Goal: Task Accomplishment & Management: Manage account settings

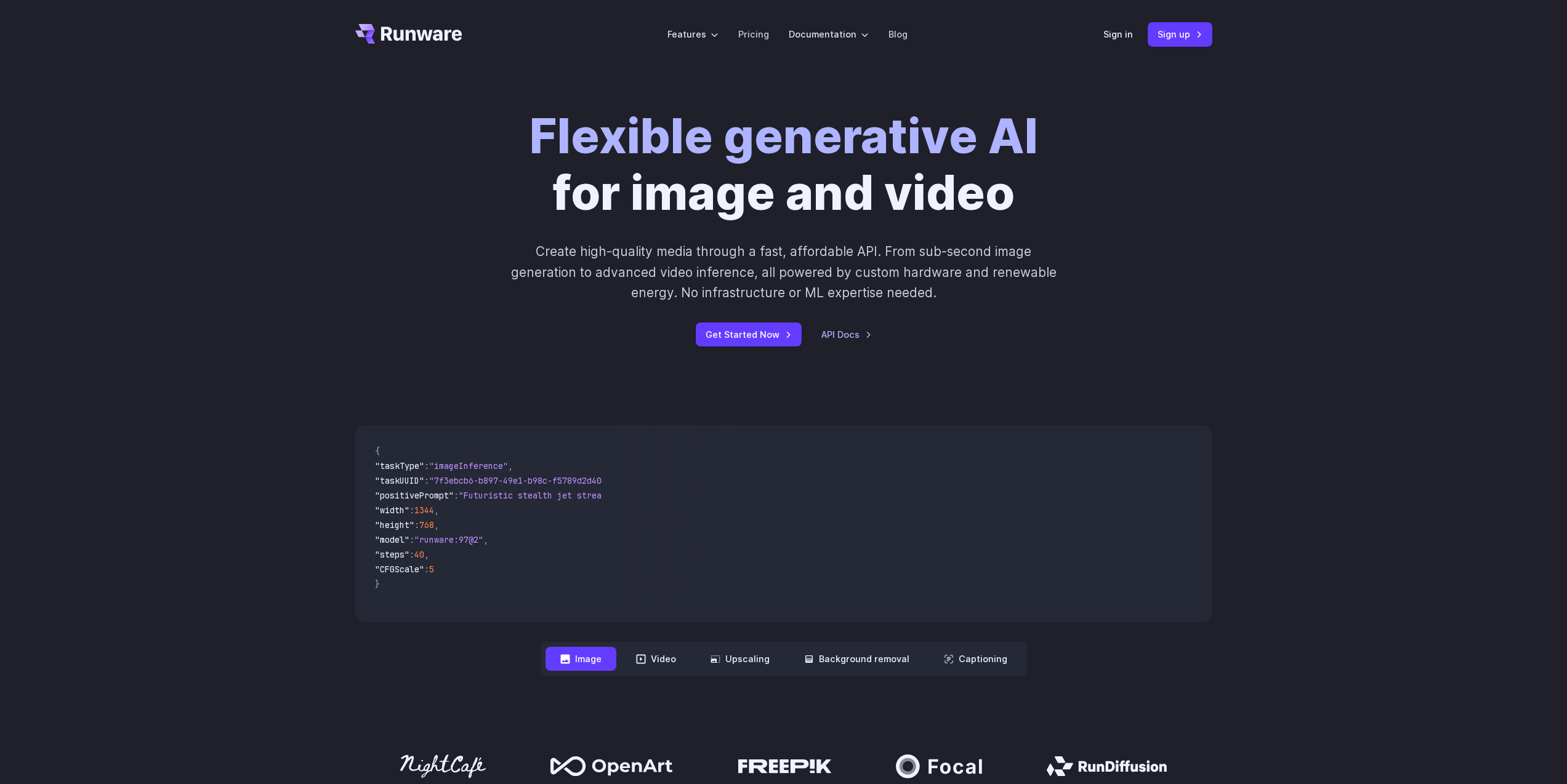
click at [1161, 142] on div "Flexible generative AI for image and video Create high-quality media through a …" at bounding box center [784, 228] width 857 height 238
click at [1175, 37] on link "Sign up" at bounding box center [1180, 34] width 65 height 24
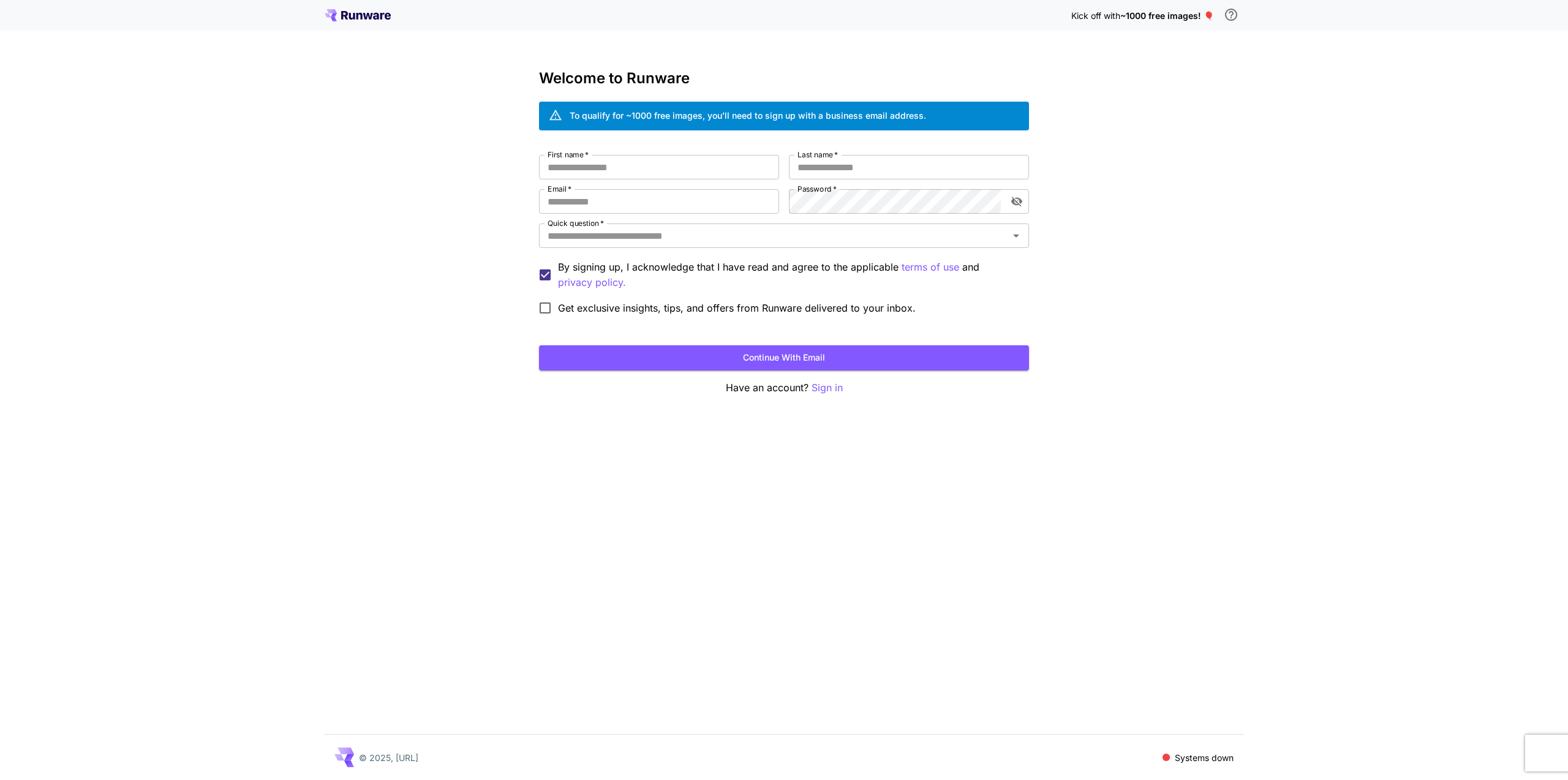
drag, startPoint x: 1129, startPoint y: 272, endPoint x: 1109, endPoint y: 284, distance: 23.3
click at [1126, 274] on div "Kick off with ~1000 free images! 🎈 Welcome to Runware To qualify for ~1000 free…" at bounding box center [784, 390] width 1568 height 780
click at [895, 363] on button "Continue with email" at bounding box center [784, 358] width 490 height 25
click at [700, 178] on input "First name   *" at bounding box center [659, 167] width 240 height 24
type input "***"
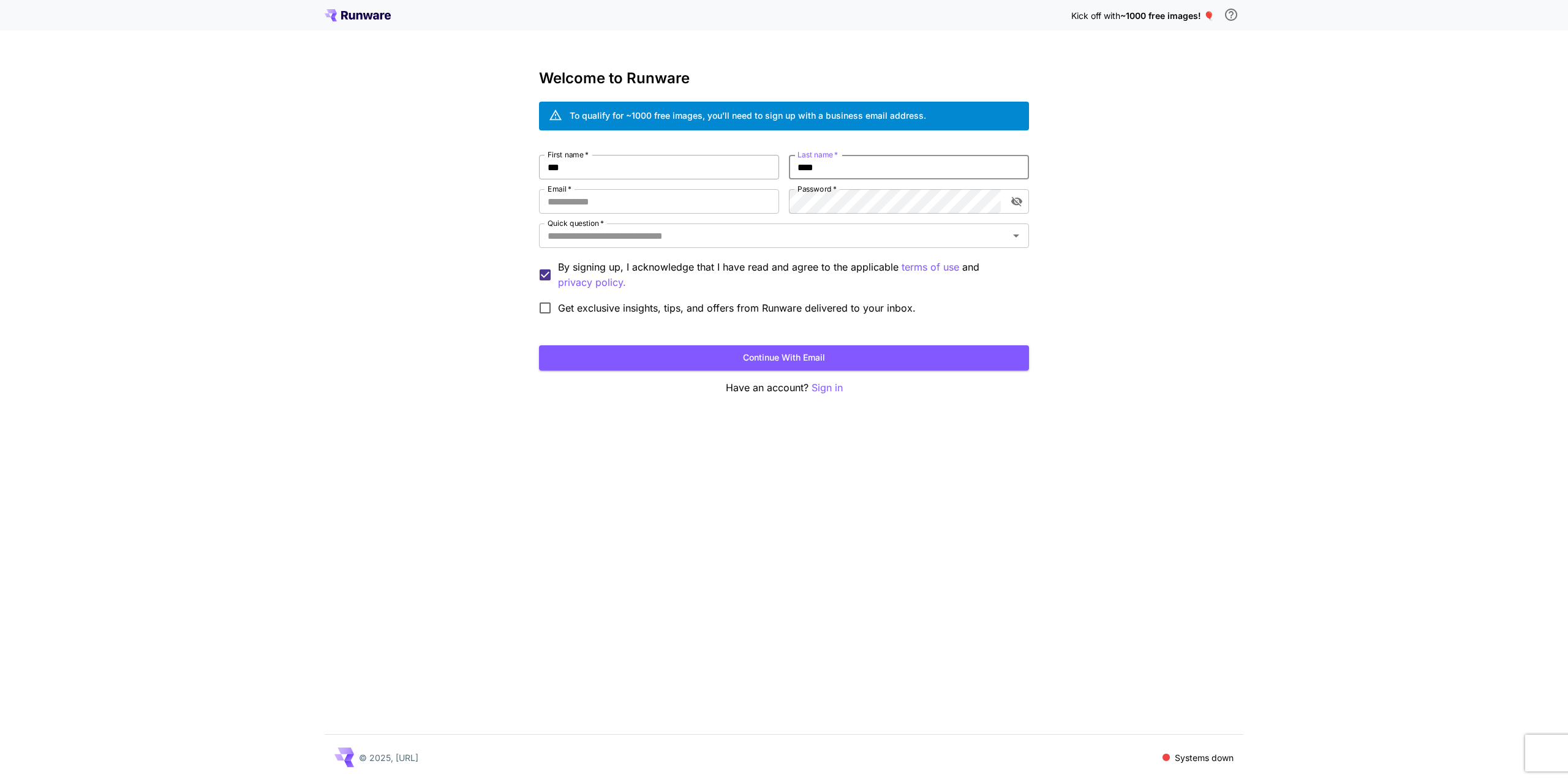
type input "****"
type input "**********"
click at [855, 216] on div "**********" at bounding box center [784, 238] width 490 height 166
click at [1005, 211] on div "Password   *" at bounding box center [908, 201] width 240 height 24
click at [1017, 203] on icon "toggle password visibility" at bounding box center [1016, 201] width 13 height 13
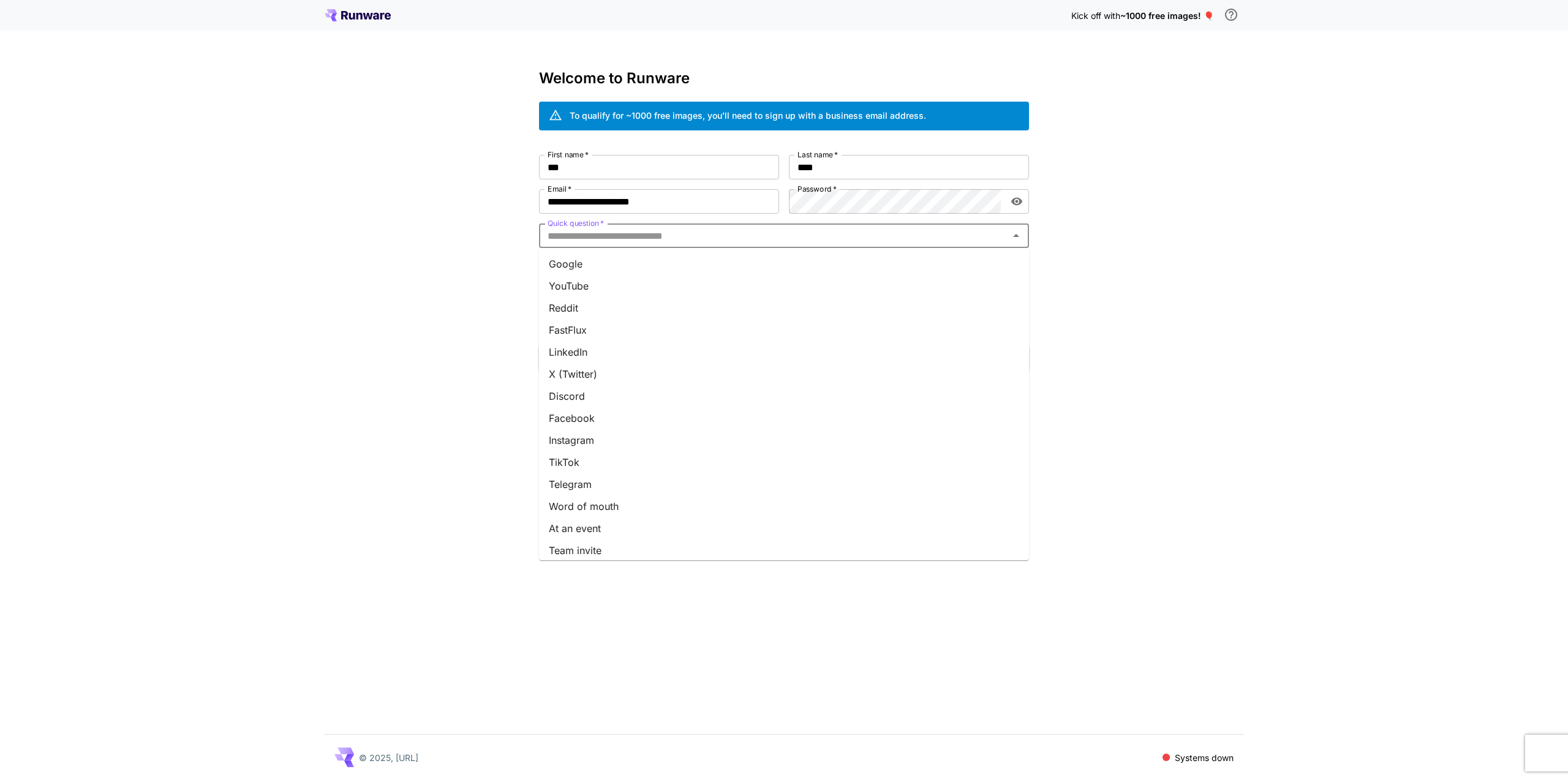
click at [827, 230] on input "Quick question   *" at bounding box center [773, 236] width 463 height 17
click at [753, 265] on li "Google" at bounding box center [784, 263] width 490 height 22
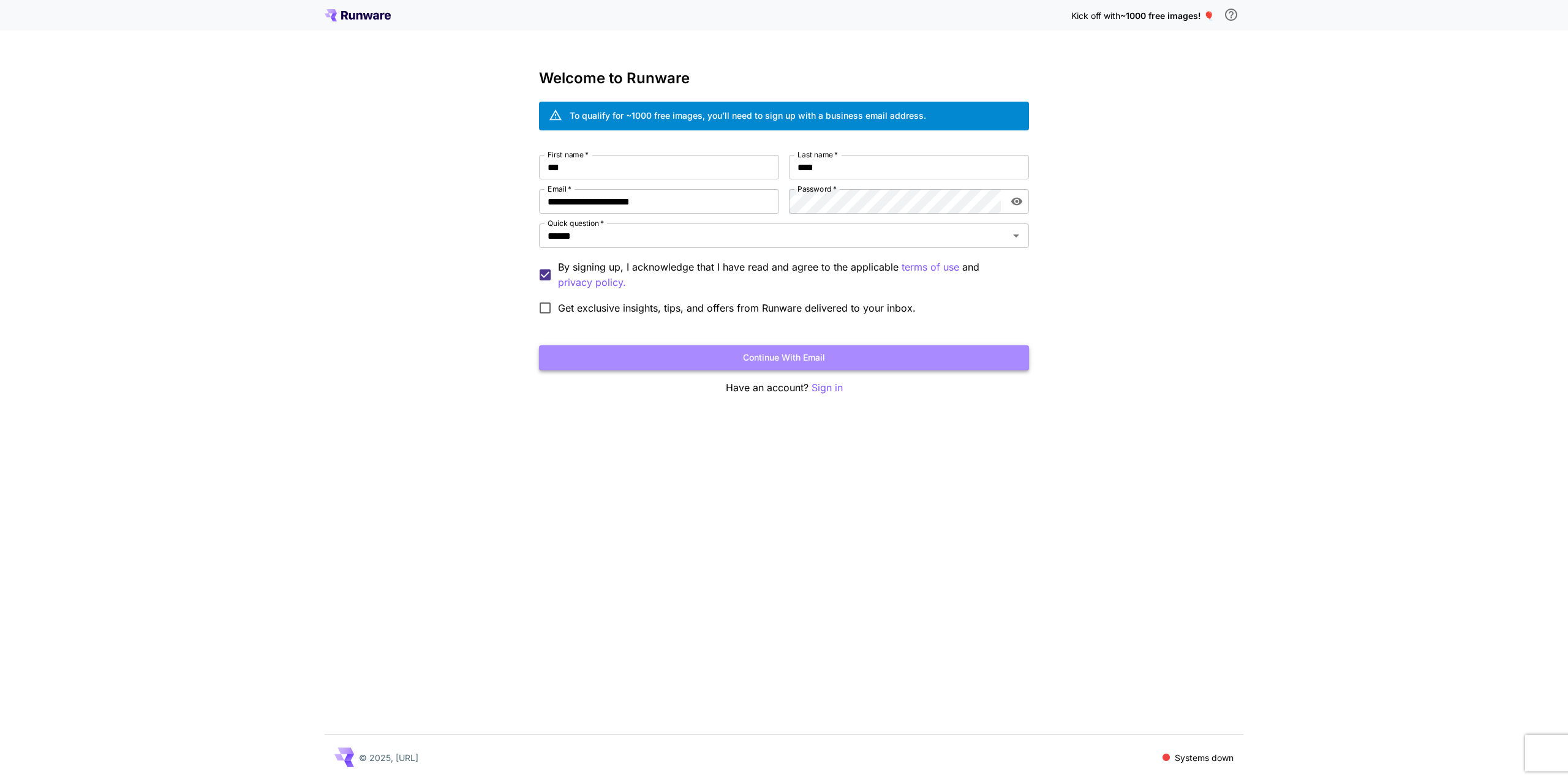
click at [761, 353] on button "Continue with email" at bounding box center [784, 358] width 490 height 25
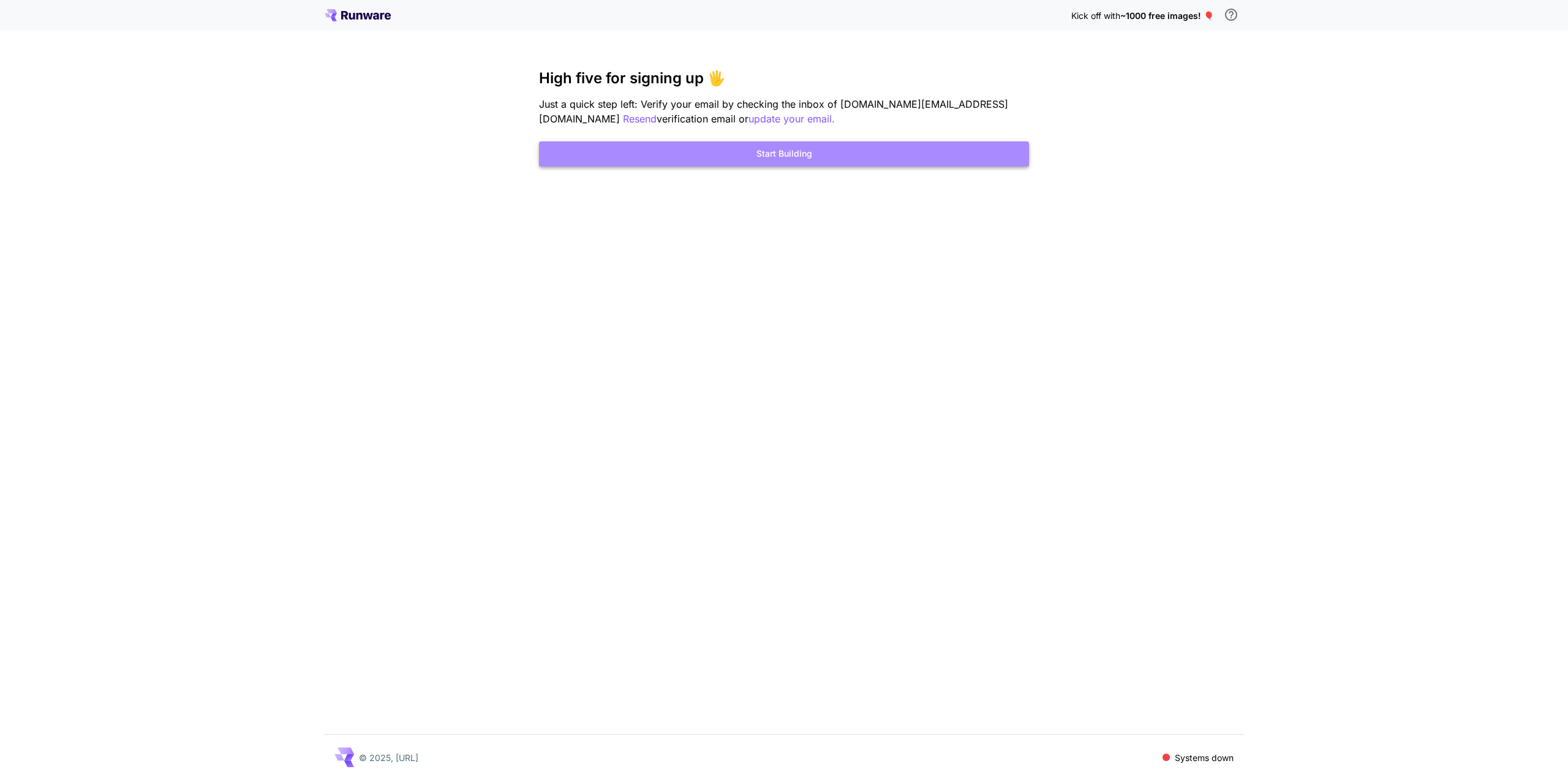
click at [884, 146] on button "Start Building" at bounding box center [784, 154] width 490 height 25
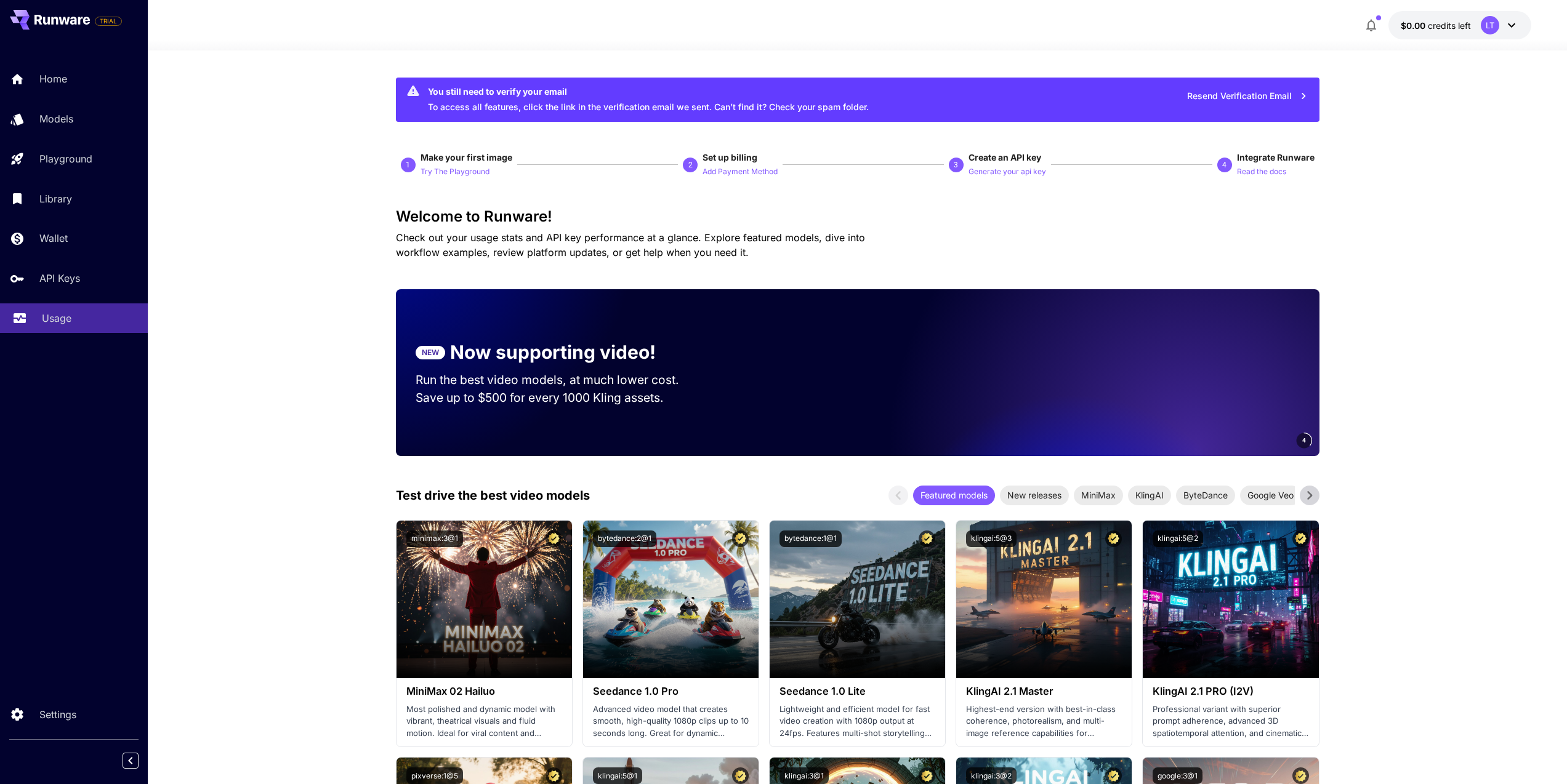
drag, startPoint x: 73, startPoint y: 323, endPoint x: 75, endPoint y: 307, distance: 16.1
click at [73, 323] on div "Usage" at bounding box center [89, 318] width 96 height 15
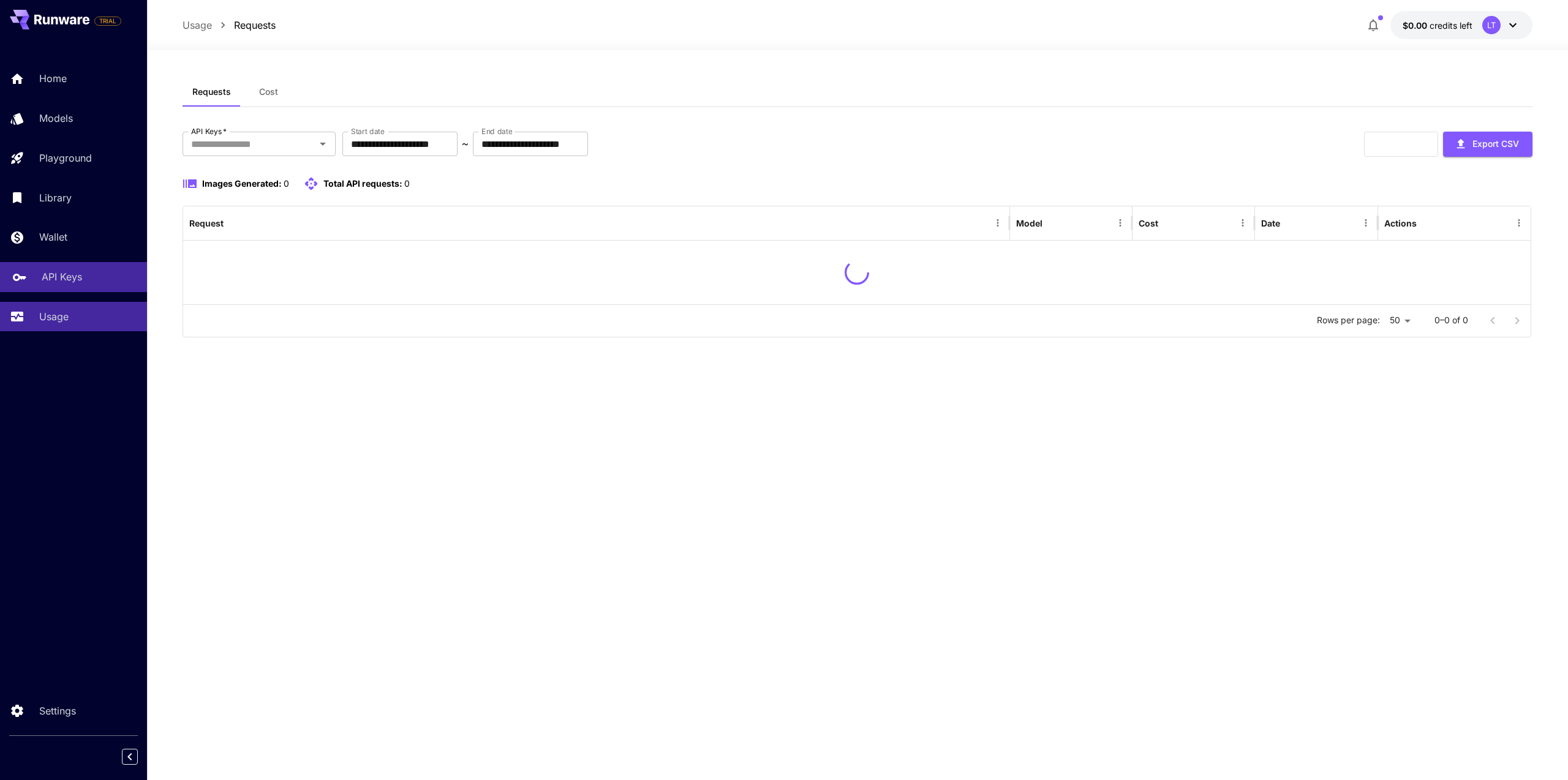
click at [71, 282] on p "API Keys" at bounding box center [61, 276] width 40 height 14
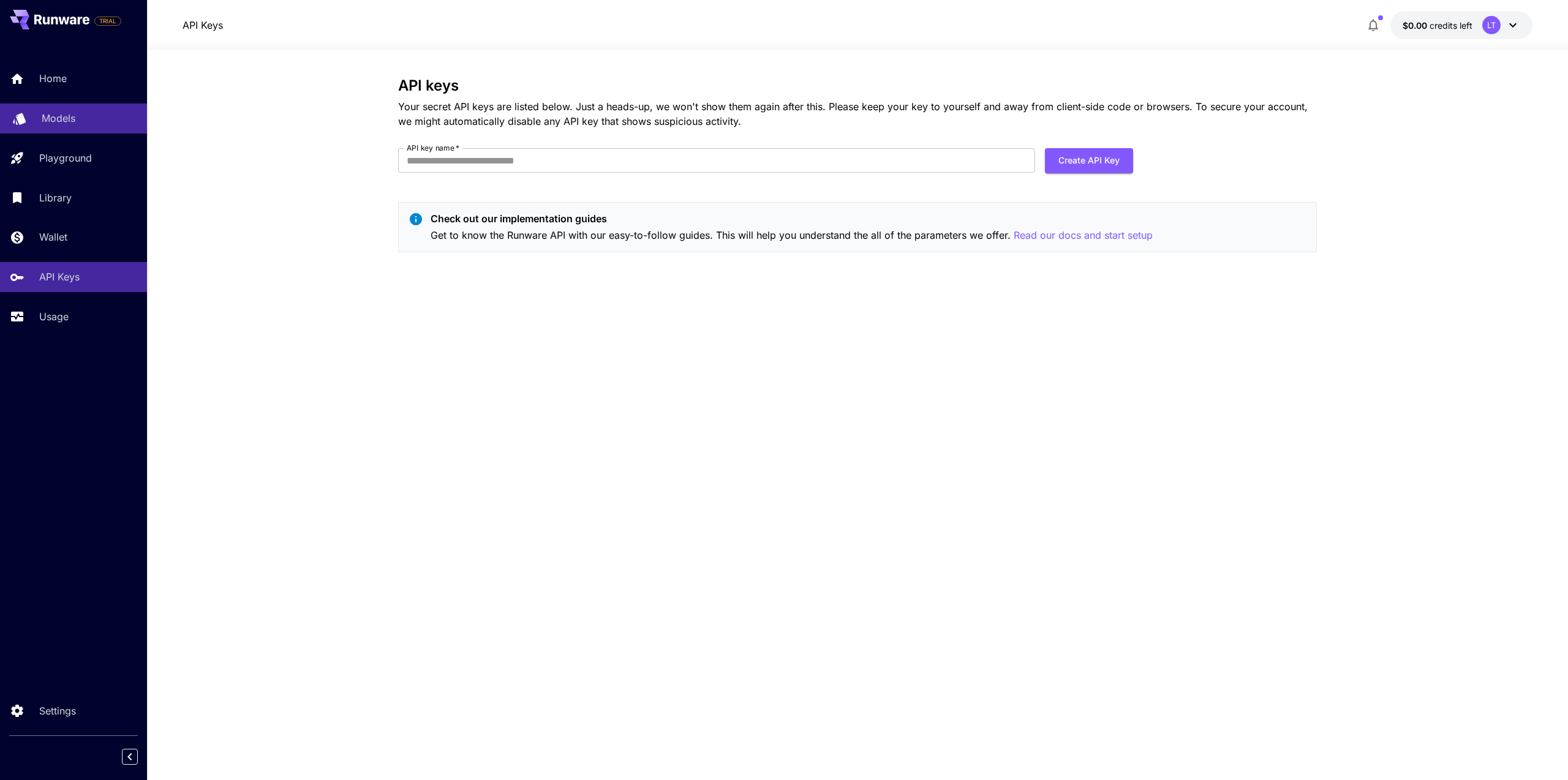
click at [100, 123] on div "Models" at bounding box center [89, 118] width 95 height 14
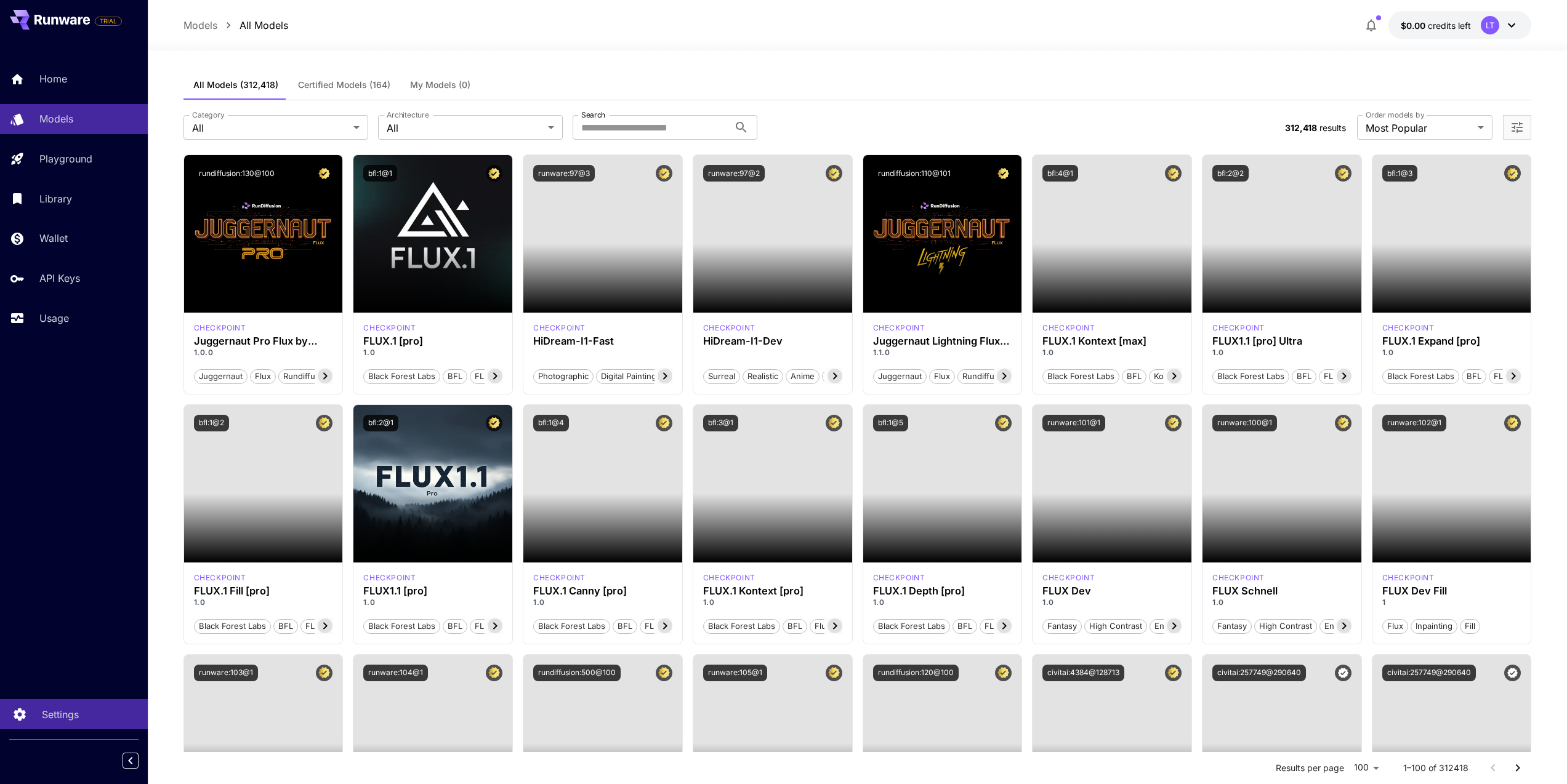
click at [60, 709] on p "Settings" at bounding box center [60, 715] width 37 height 15
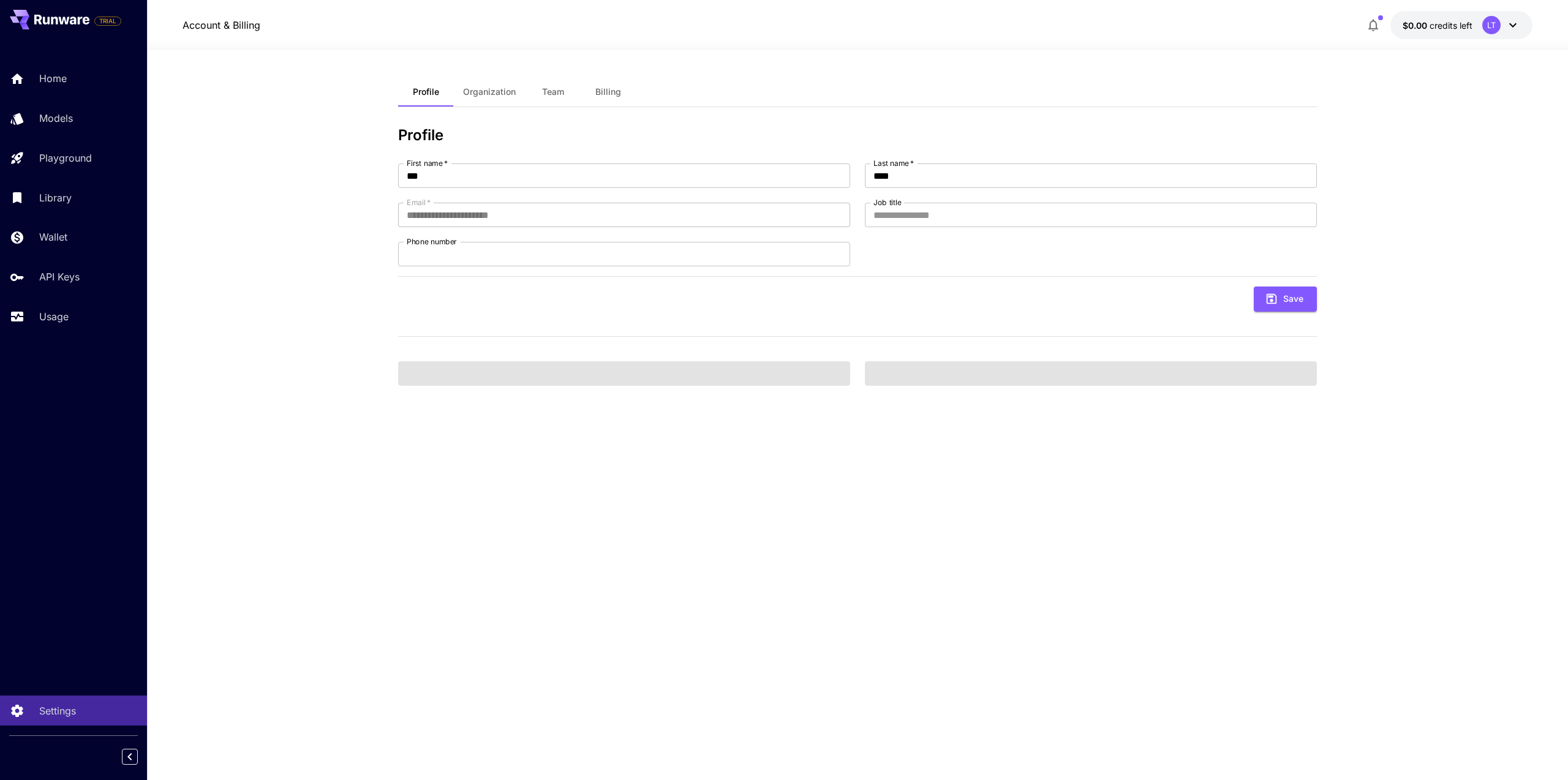
click at [563, 93] on span "Team" at bounding box center [552, 91] width 22 height 11
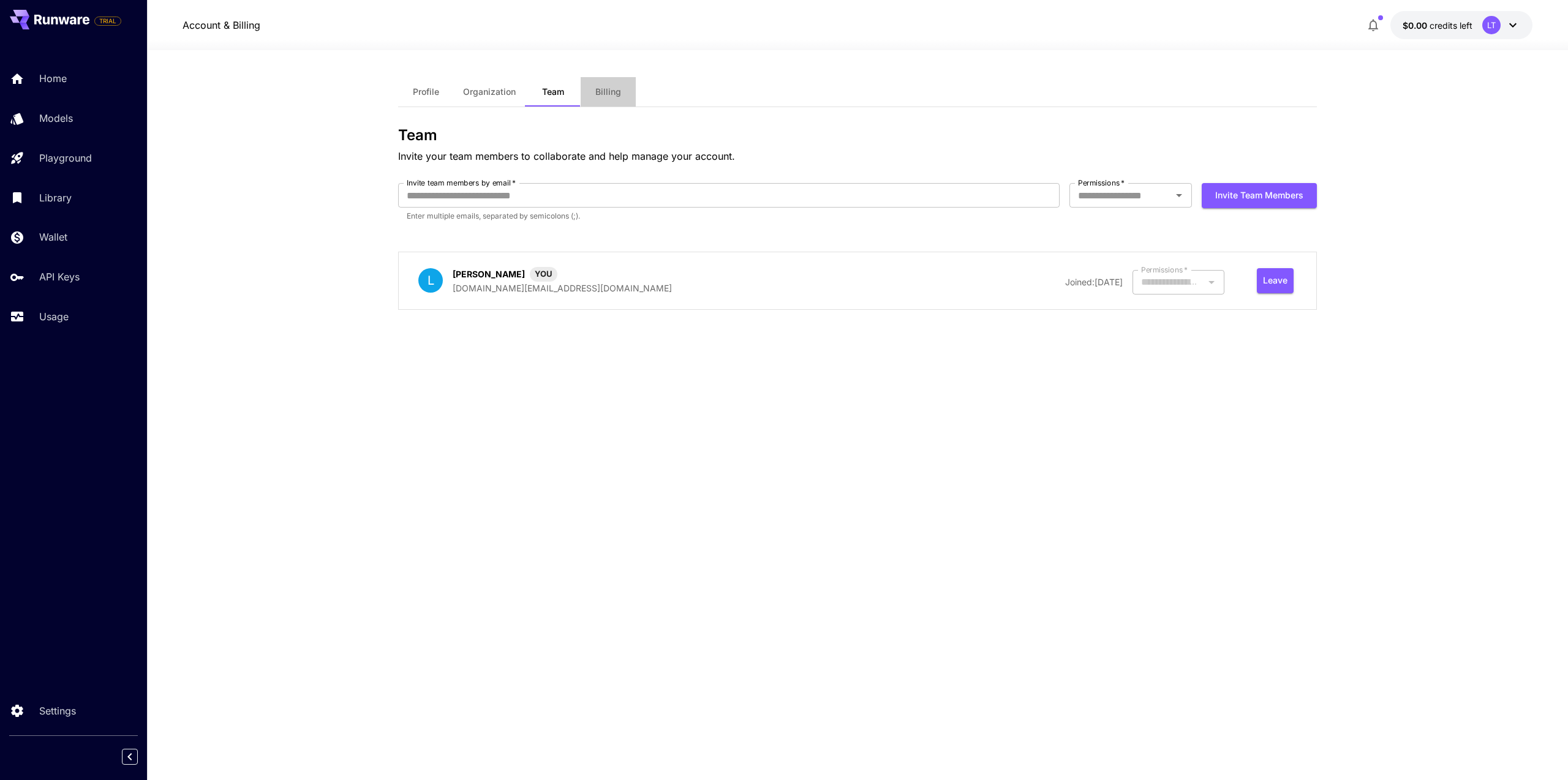
click at [594, 90] on button "Billing" at bounding box center [608, 91] width 55 height 30
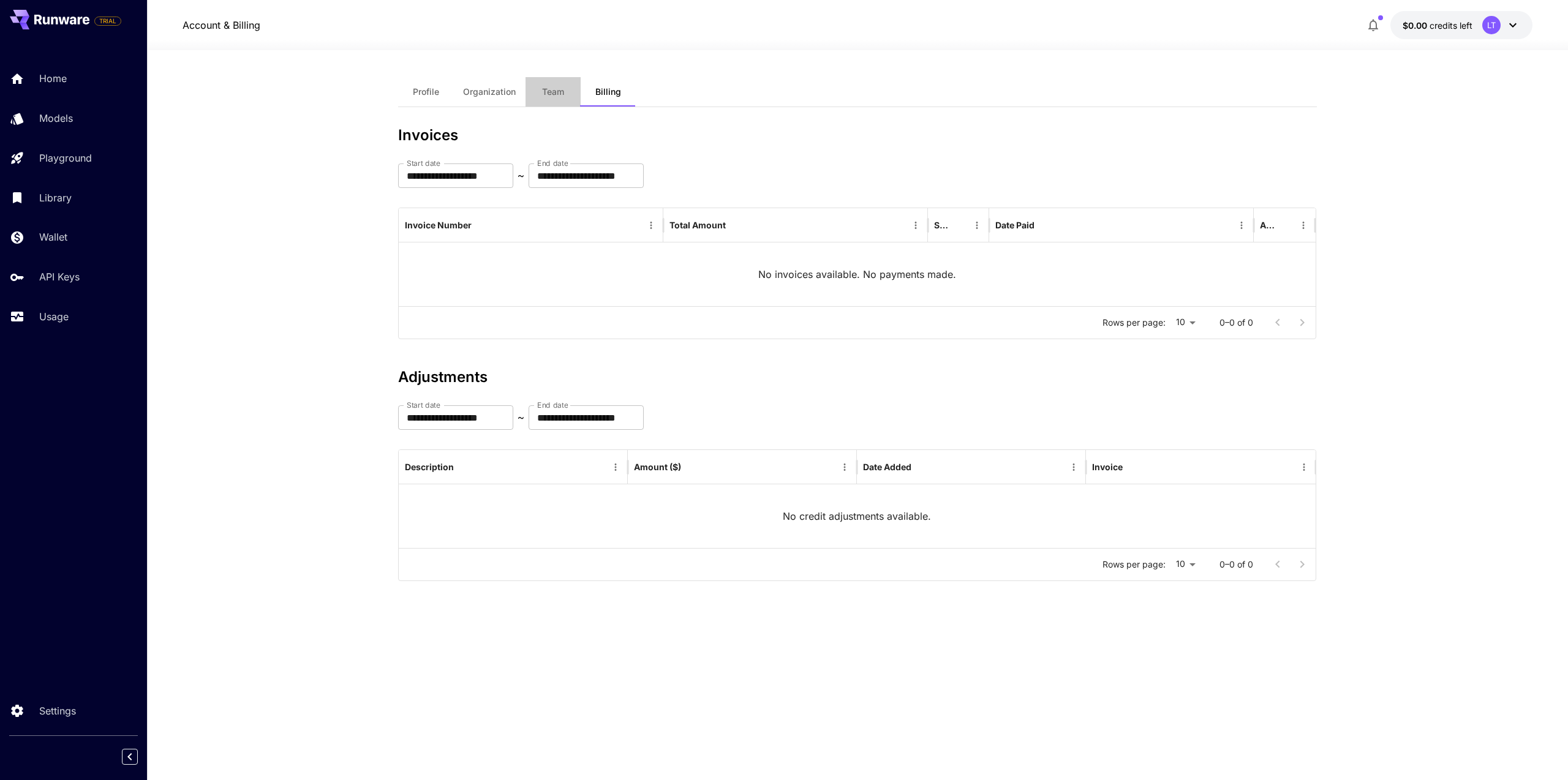
click at [536, 82] on button "Team" at bounding box center [553, 91] width 55 height 30
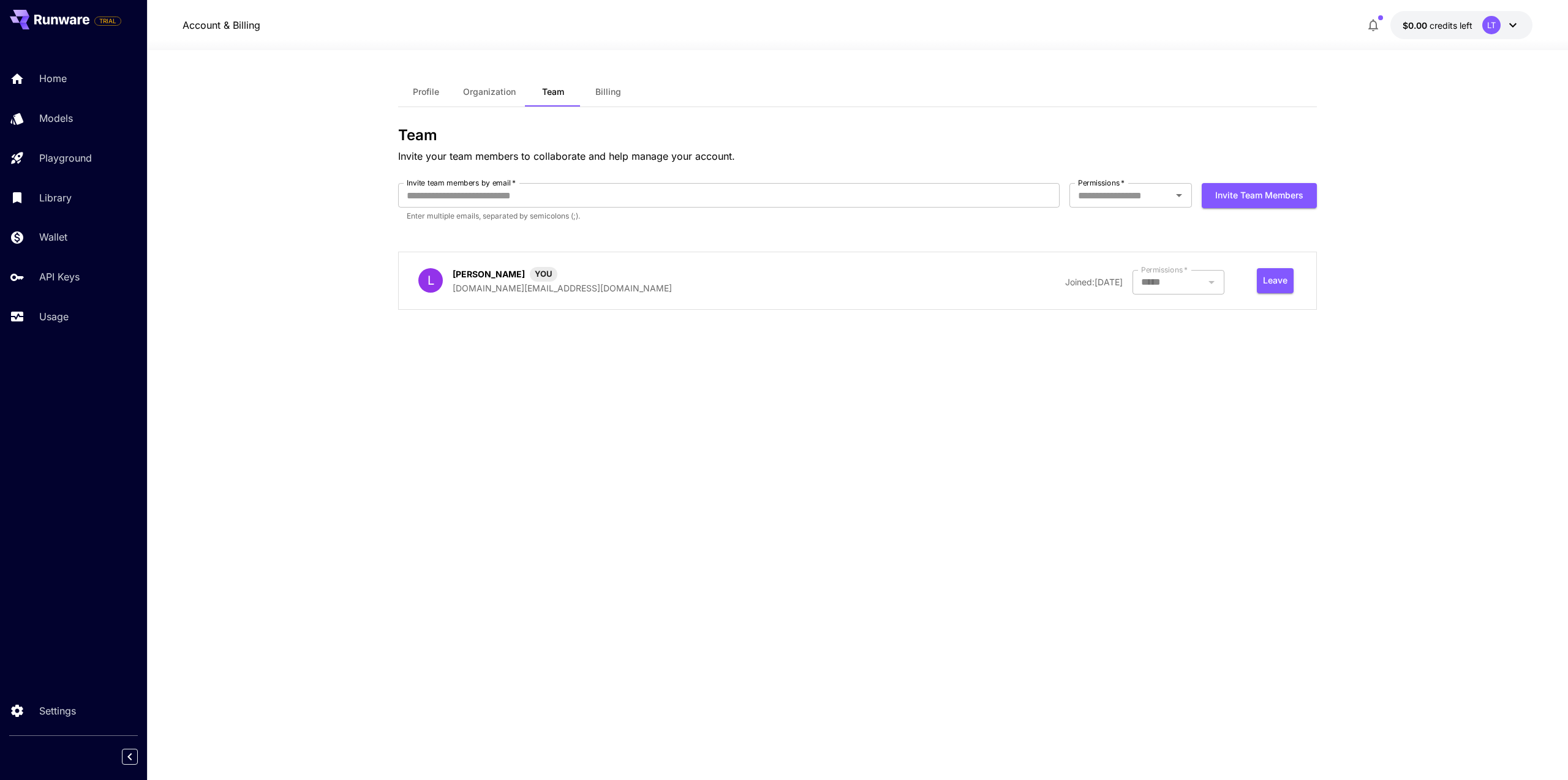
click at [1450, 13] on button "$0.00 credits left LT" at bounding box center [1461, 25] width 142 height 28
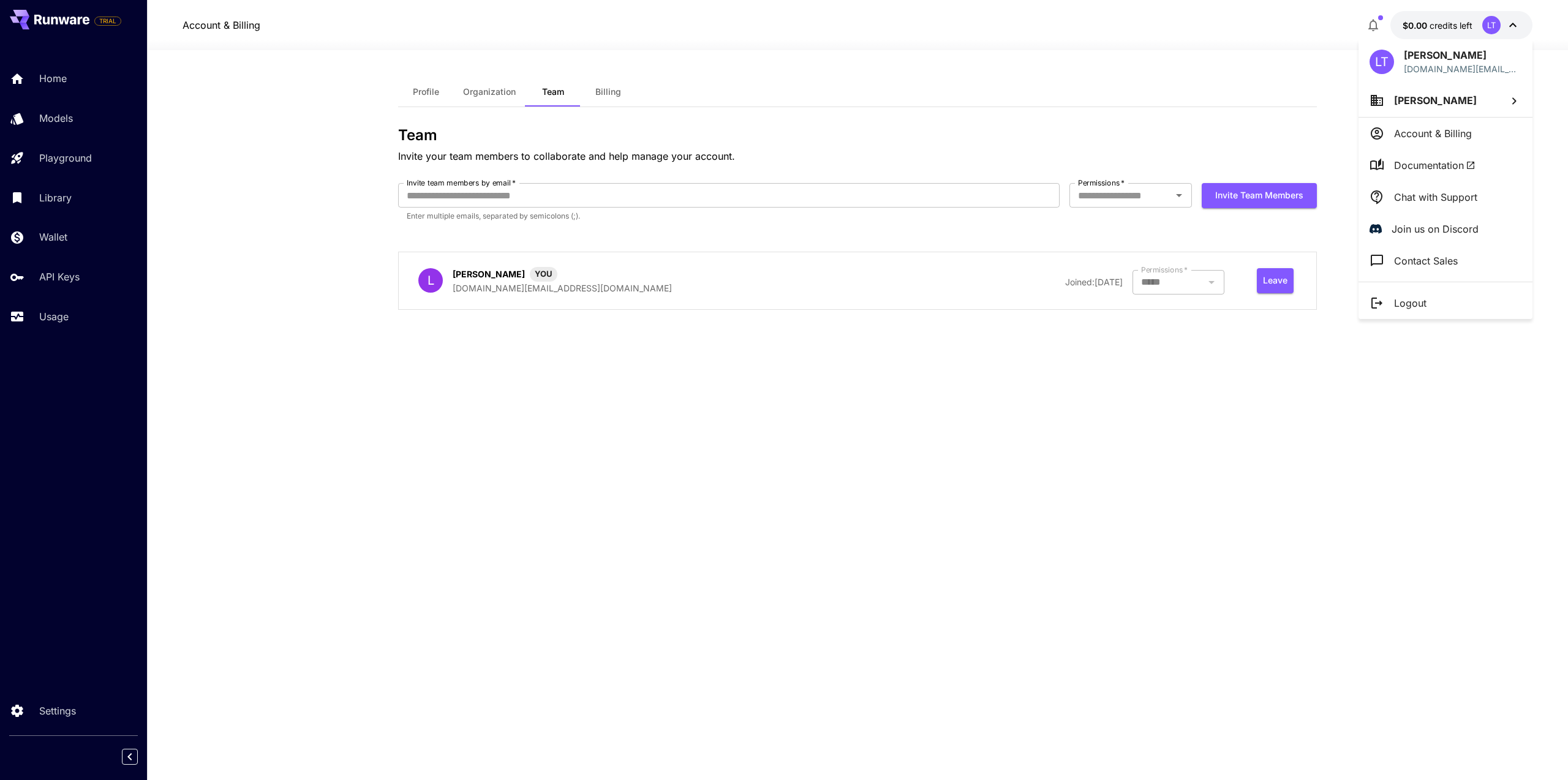
click at [1470, 45] on div "[PERSON_NAME] [DOMAIN_NAME][EMAIL_ADDRESS][DOMAIN_NAME]" at bounding box center [1446, 62] width 174 height 45
click at [1468, 43] on div "[PERSON_NAME] [DOMAIN_NAME][EMAIL_ADDRESS][DOMAIN_NAME]" at bounding box center [1446, 62] width 174 height 45
click at [1511, 28] on div at bounding box center [784, 390] width 1568 height 780
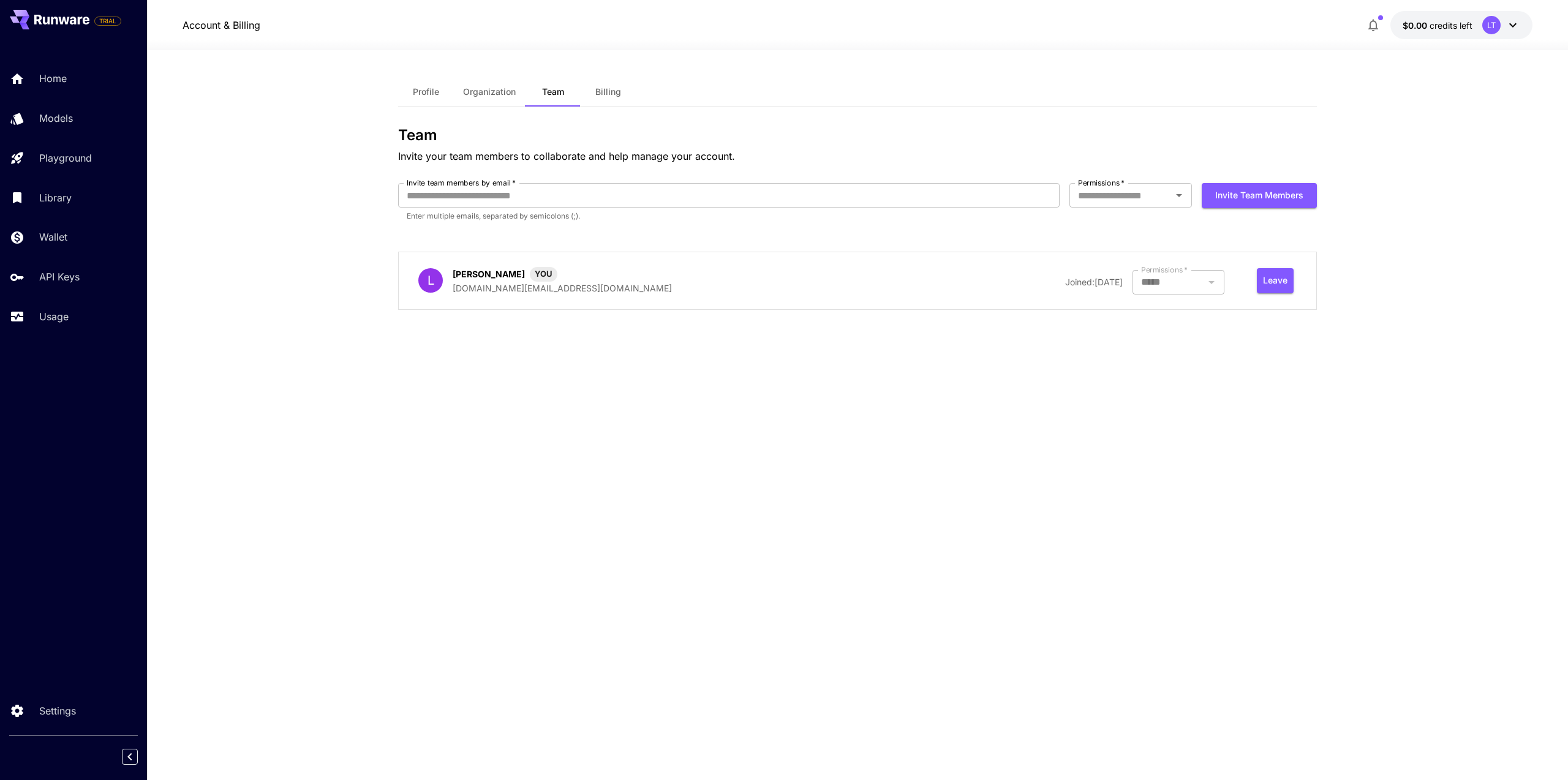
click at [727, 125] on div "Profile Organization Team Billing Team Invite your team members to collaborate …" at bounding box center [858, 415] width 919 height 676
click at [506, 105] on button "Organization" at bounding box center [490, 91] width 72 height 30
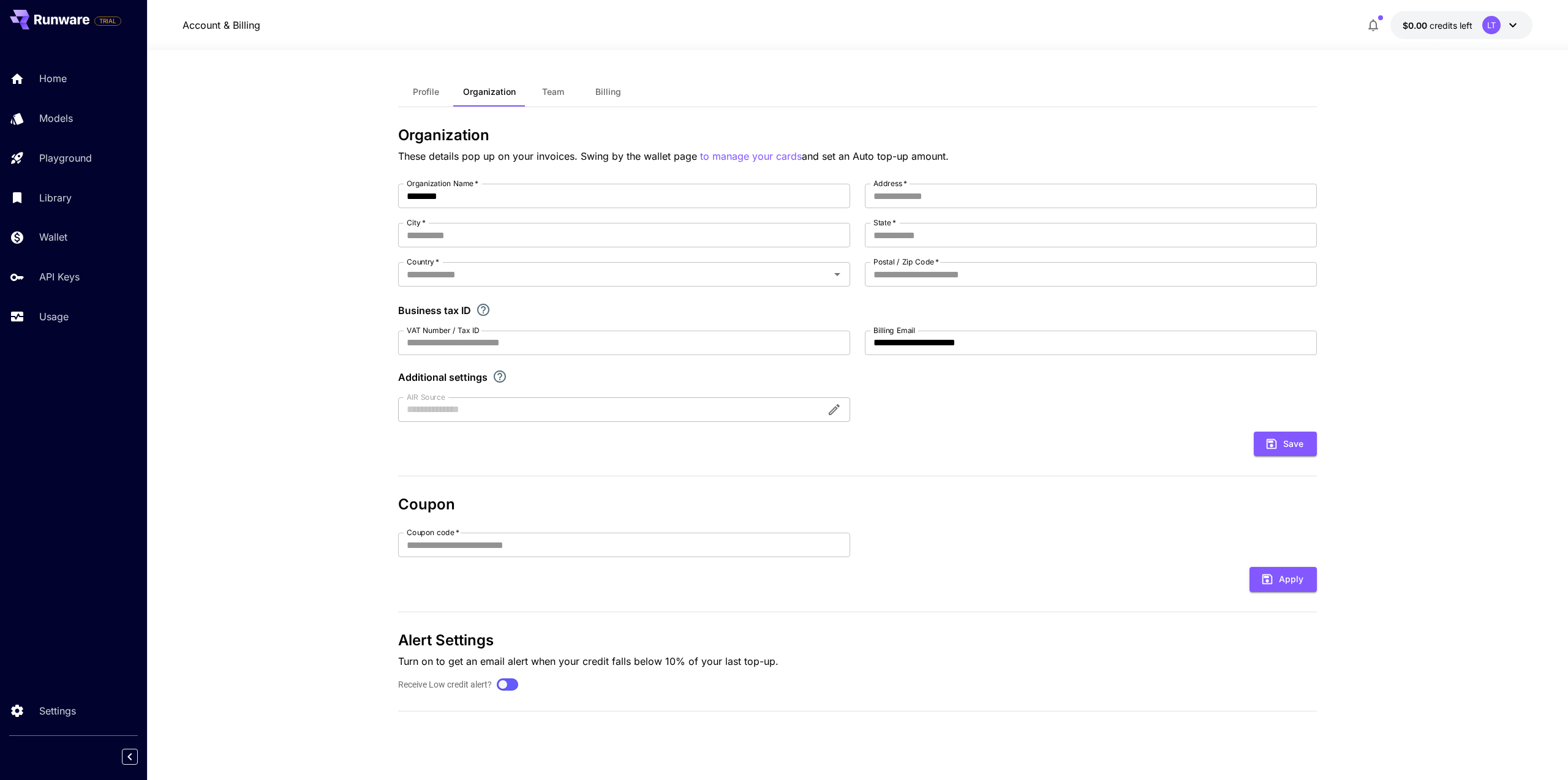
click at [442, 134] on h3 "Organization" at bounding box center [858, 136] width 919 height 17
click at [503, 549] on input "Coupon code   *" at bounding box center [624, 545] width 452 height 24
paste input "**********"
type input "**********"
click at [1256, 581] on button "Apply" at bounding box center [1283, 580] width 67 height 25
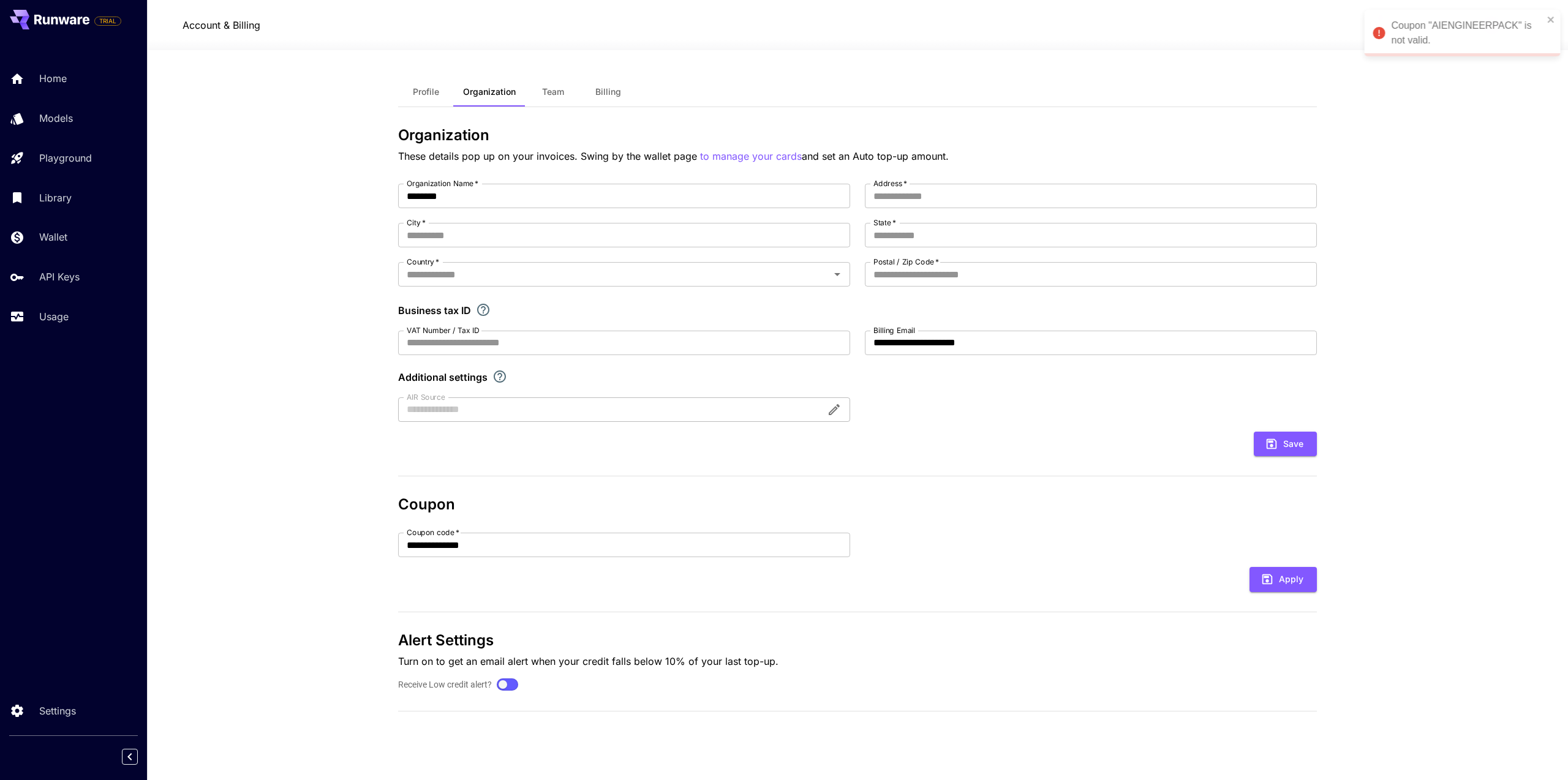
click at [1437, 31] on div "Coupon "AIENGINEERPACK" is not valid." at bounding box center [1467, 33] width 152 height 30
drag, startPoint x: 633, startPoint y: 498, endPoint x: 638, endPoint y: 492, distance: 7.8
click at [634, 498] on h3 "Coupon" at bounding box center [858, 505] width 919 height 17
drag, startPoint x: 974, startPoint y: 536, endPoint x: 892, endPoint y: 523, distance: 83.0
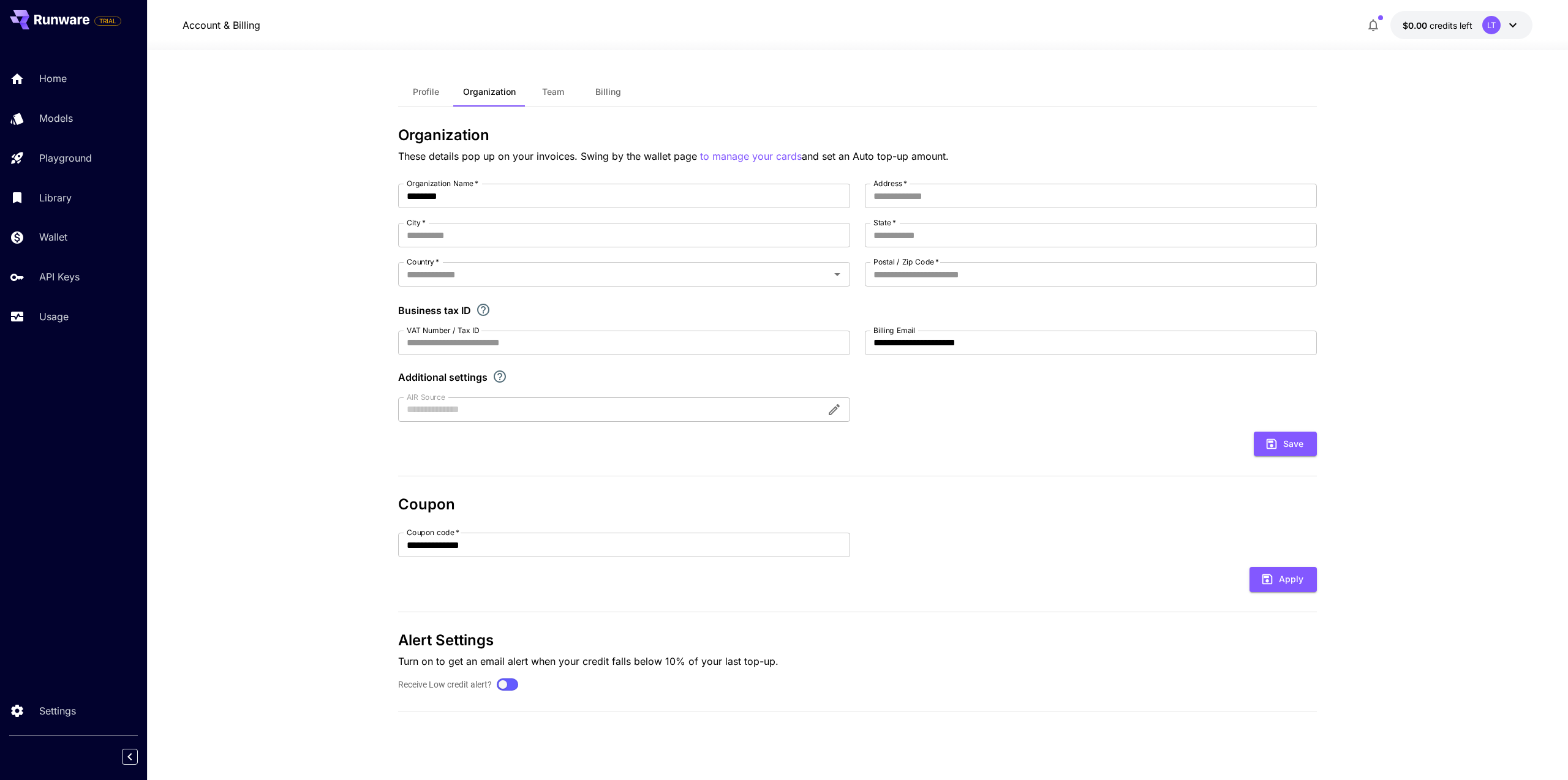
click at [969, 538] on div "**********" at bounding box center [858, 545] width 919 height 24
drag, startPoint x: 1074, startPoint y: 43, endPoint x: 967, endPoint y: 150, distance: 151.3
click at [1073, 46] on div at bounding box center [857, 43] width 1421 height 14
click at [687, 345] on input "VAT Number / Tax ID" at bounding box center [624, 342] width 452 height 24
drag, startPoint x: 1122, startPoint y: 86, endPoint x: 842, endPoint y: 201, distance: 302.7
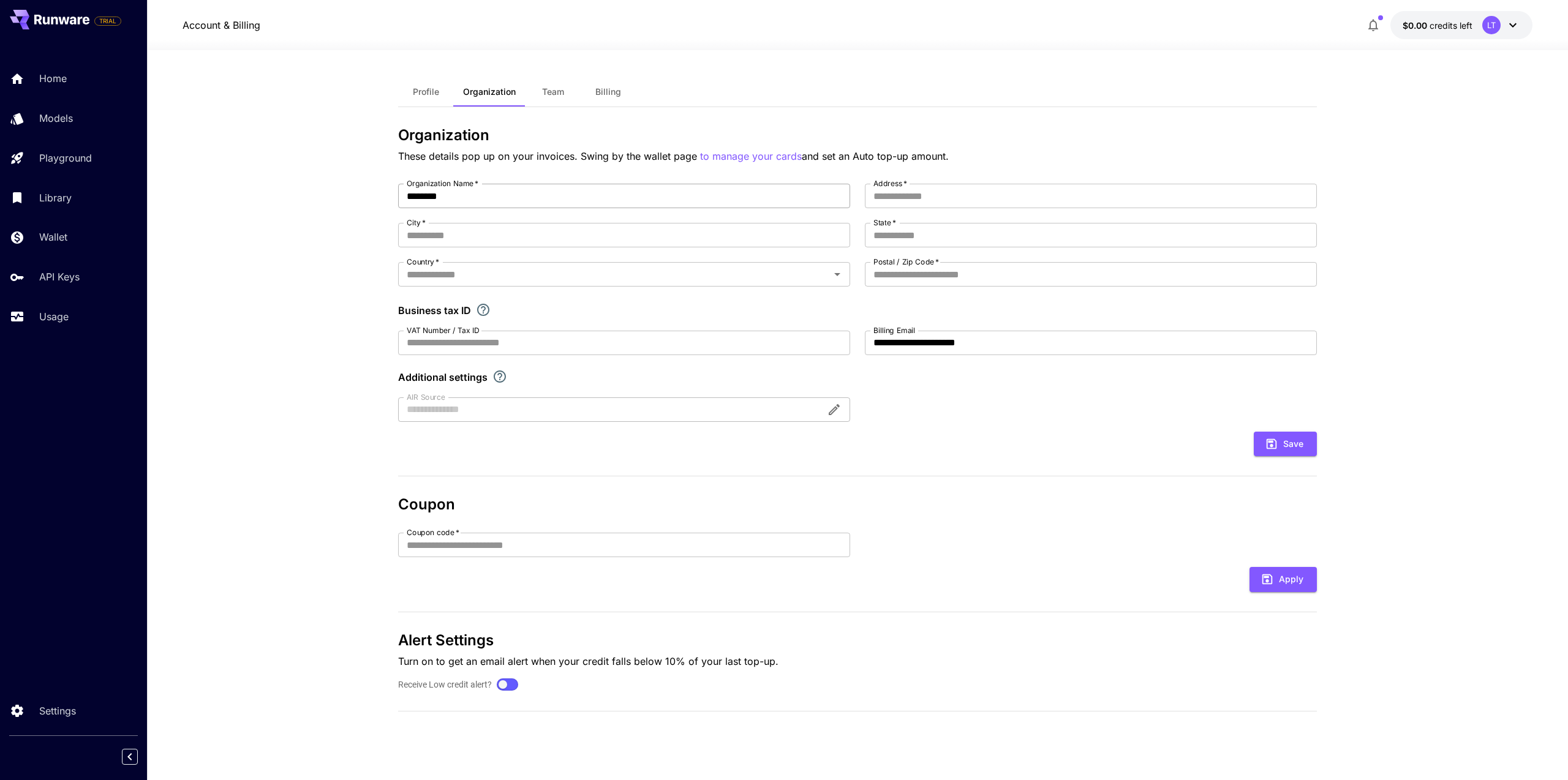
click at [1121, 88] on div "Profile Organization Team Billing" at bounding box center [858, 92] width 919 height 30
click at [487, 546] on input "Coupon code   *" at bounding box center [624, 545] width 452 height 24
